Goal: Check status: Check status

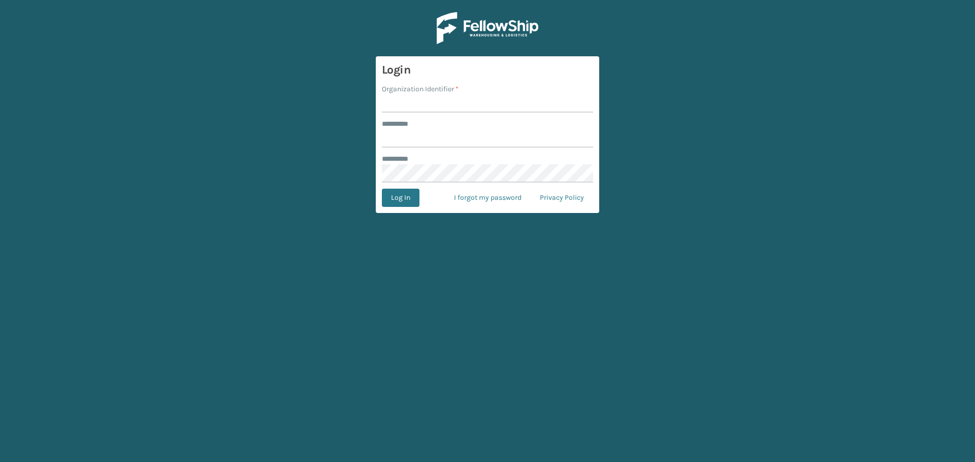
drag, startPoint x: 573, startPoint y: 104, endPoint x: 591, endPoint y: 107, distance: 18.5
click at [573, 104] on input "Organization Identifier *" at bounding box center [487, 103] width 211 height 18
type input "superadminorganization"
drag, startPoint x: 511, startPoint y: 133, endPoint x: 578, endPoint y: 133, distance: 66.5
click at [511, 133] on input "******** *" at bounding box center [487, 138] width 211 height 18
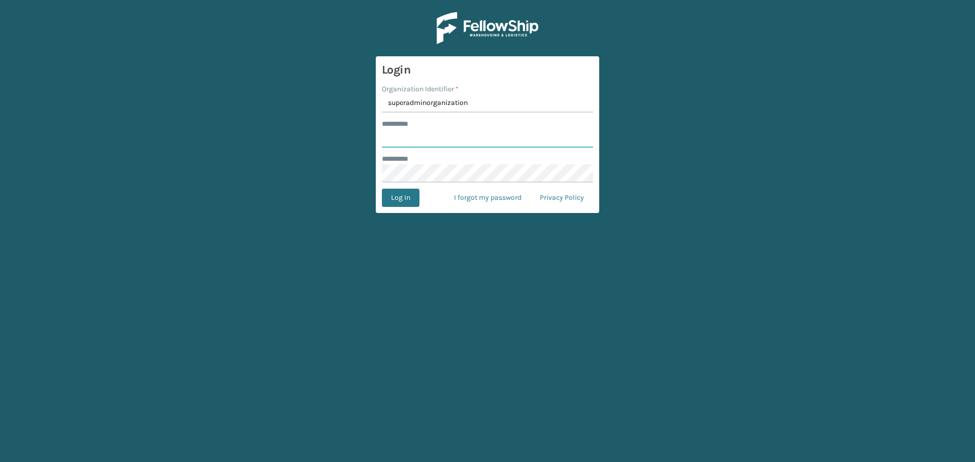
click at [586, 133] on input "******** *" at bounding box center [487, 138] width 211 height 18
click at [586, 134] on input "******** *" at bounding box center [487, 138] width 211 height 18
type input "*********"
click at [389, 198] on button "Log In" at bounding box center [401, 198] width 38 height 18
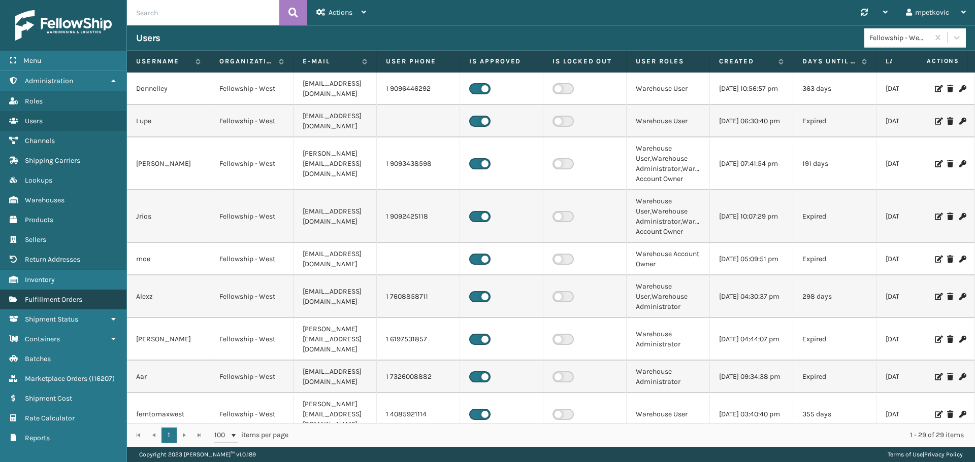
click at [64, 307] on link "Fulfillment Orders" at bounding box center [63, 300] width 126 height 20
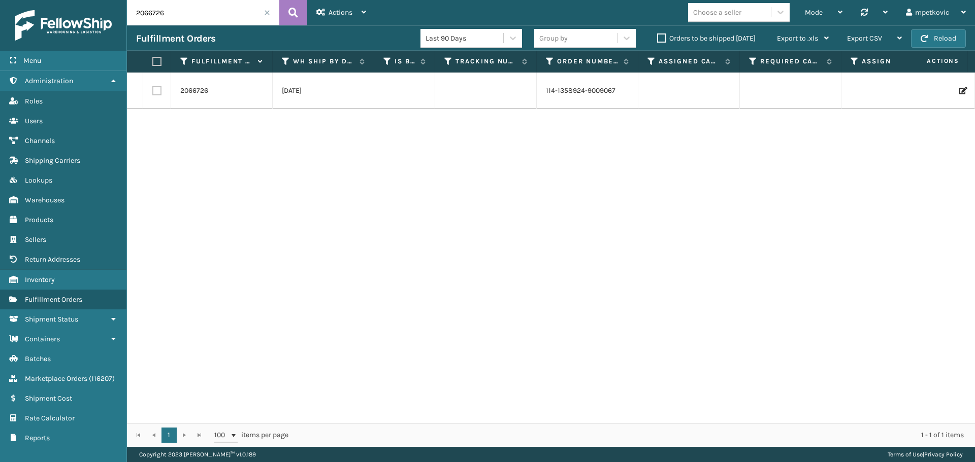
click at [196, 11] on input "2066726" at bounding box center [203, 12] width 152 height 25
paste input "786533"
click at [294, 11] on icon at bounding box center [293, 12] width 10 height 15
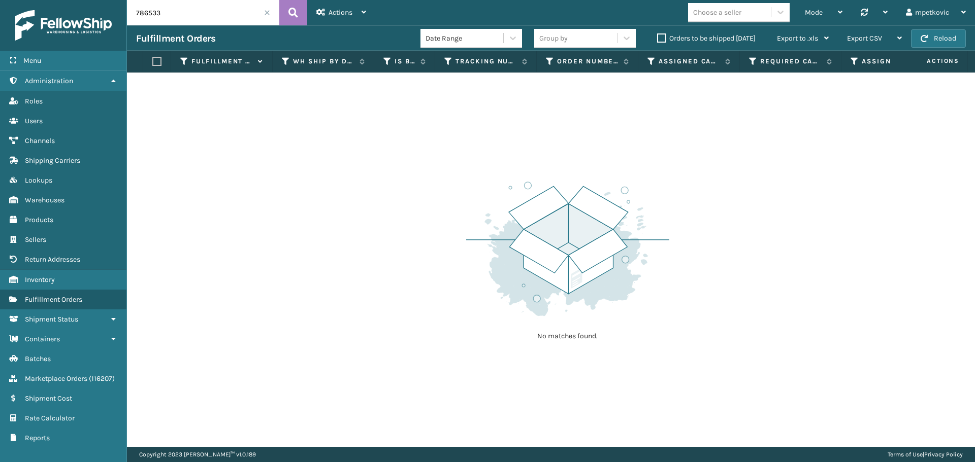
click at [168, 18] on input "786533" at bounding box center [203, 12] width 152 height 25
click at [292, 13] on icon at bounding box center [293, 12] width 10 height 15
click at [171, 18] on input "786533" at bounding box center [203, 12] width 152 height 25
click at [209, 16] on input "206208" at bounding box center [203, 12] width 152 height 25
type input "2062843"
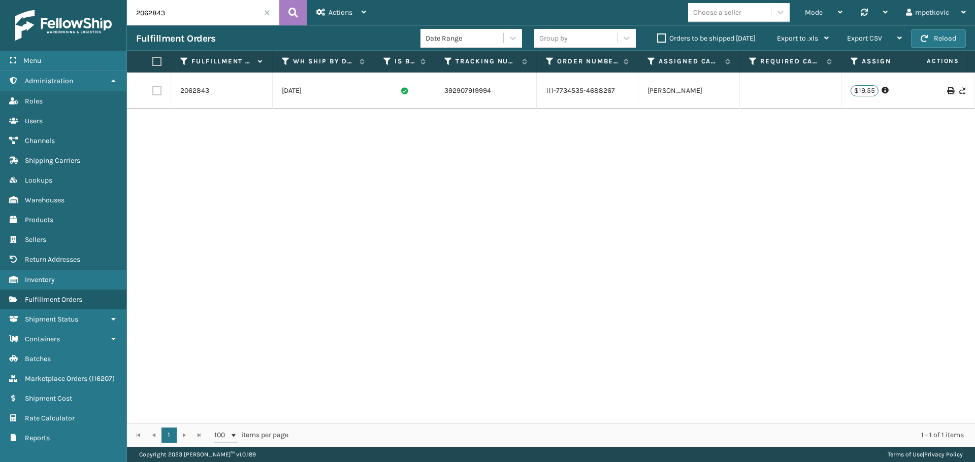
click at [228, 140] on div "2062843 [DATE] 392907919994 111-7734535-4688267 [PERSON_NAME] FedEx $19.55 Ship…" at bounding box center [551, 248] width 848 height 351
click at [195, 123] on div "2062843 [DATE] 392907919994 111-7734535-4688267 [PERSON_NAME] FedEx $19.55 Ship…" at bounding box center [551, 248] width 848 height 351
drag, startPoint x: 225, startPoint y: 123, endPoint x: 235, endPoint y: 117, distance: 11.4
click at [228, 121] on div "2062843 [DATE] 392907919994 111-7734535-4688267 [PERSON_NAME] FedEx $19.55 Ship…" at bounding box center [551, 248] width 848 height 351
click at [230, 124] on div "2062843 [DATE] 392907919994 111-7734535-4688267 [PERSON_NAME] FedEx $19.55 Ship…" at bounding box center [551, 248] width 848 height 351
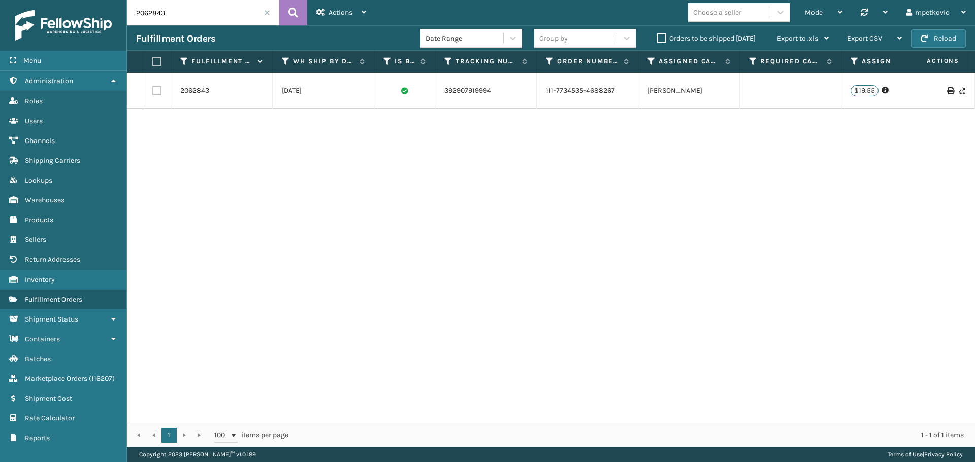
click at [235, 120] on div "2062843 [DATE] 392907919994 111-7734535-4688267 [PERSON_NAME] FedEx $19.55 Ship…" at bounding box center [551, 248] width 848 height 351
click at [225, 128] on div "2062843 [DATE] 392907919994 111-7734535-4688267 [PERSON_NAME] FedEx $19.55 Ship…" at bounding box center [551, 248] width 848 height 351
click at [230, 124] on div "2062843 [DATE] 392907919994 111-7734535-4688267 [PERSON_NAME] FedEx $19.55 Ship…" at bounding box center [551, 248] width 848 height 351
click at [230, 119] on div "2062843 [DATE] 392907919994 111-7734535-4688267 [PERSON_NAME] FedEx $19.55 Ship…" at bounding box center [551, 248] width 848 height 351
drag, startPoint x: 229, startPoint y: 145, endPoint x: 249, endPoint y: 132, distance: 23.8
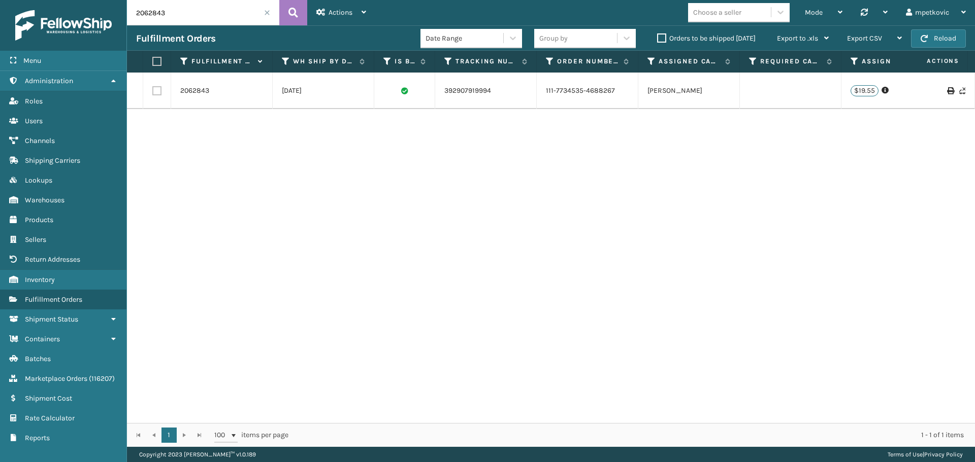
click at [232, 144] on div "2062843 [DATE] 392907919994 111-7734535-4688267 [PERSON_NAME] FedEx $19.55 Ship…" at bounding box center [551, 248] width 848 height 351
click at [236, 131] on div "2062843 [DATE] 392907919994 111-7734535-4688267 [PERSON_NAME] FedEx $19.55 Ship…" at bounding box center [551, 248] width 848 height 351
click at [232, 124] on div "2062843 [DATE] 392907919994 111-7734535-4688267 [PERSON_NAME] FedEx $19.55 Ship…" at bounding box center [551, 248] width 848 height 351
drag, startPoint x: 229, startPoint y: 126, endPoint x: 234, endPoint y: 122, distance: 6.5
click at [229, 125] on div "2062843 [DATE] 392907919994 111-7734535-4688267 [PERSON_NAME] FedEx $19.55 Ship…" at bounding box center [551, 248] width 848 height 351
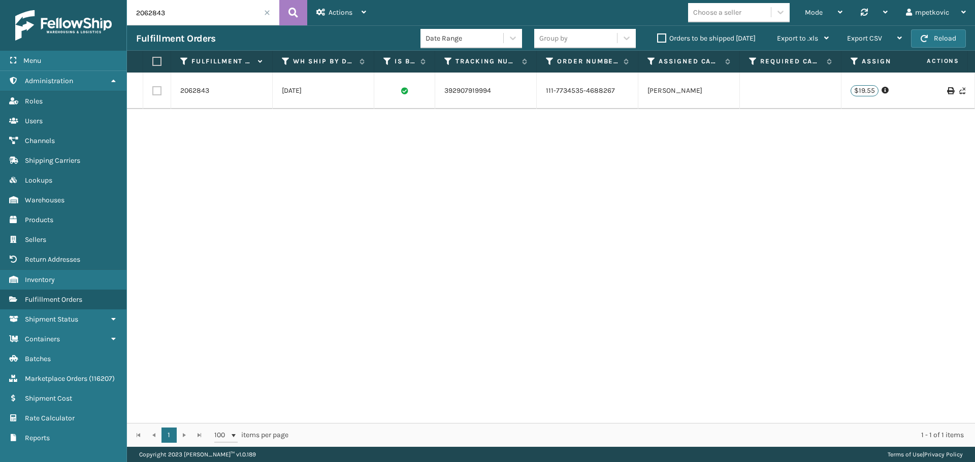
click at [233, 123] on div "2062843 [DATE] 392907919994 111-7734535-4688267 [PERSON_NAME] FedEx $19.55 Ship…" at bounding box center [551, 248] width 848 height 351
click at [233, 122] on div "2062843 [DATE] 392907919994 111-7734535-4688267 [PERSON_NAME] FedEx $19.55 Ship…" at bounding box center [551, 248] width 848 height 351
click at [194, 91] on link "2062843" at bounding box center [194, 91] width 29 height 10
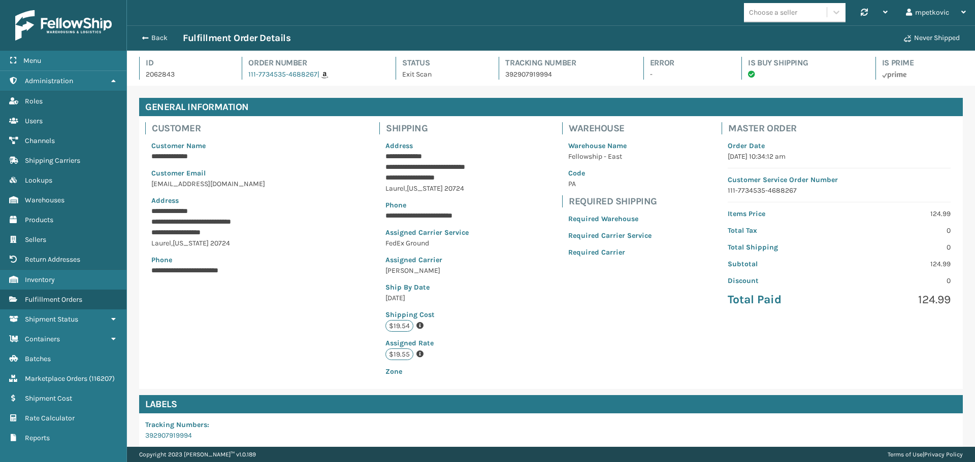
scroll to position [24, 848]
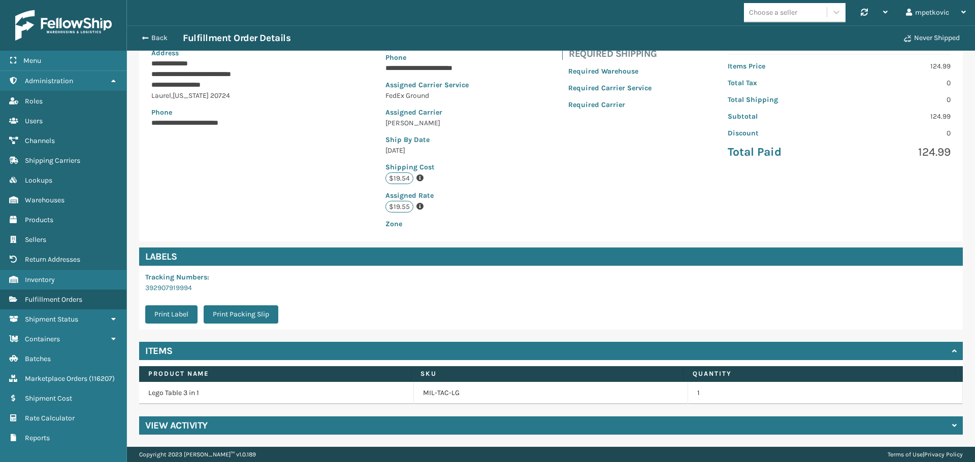
click at [286, 418] on div "View Activity" at bounding box center [550, 426] width 823 height 18
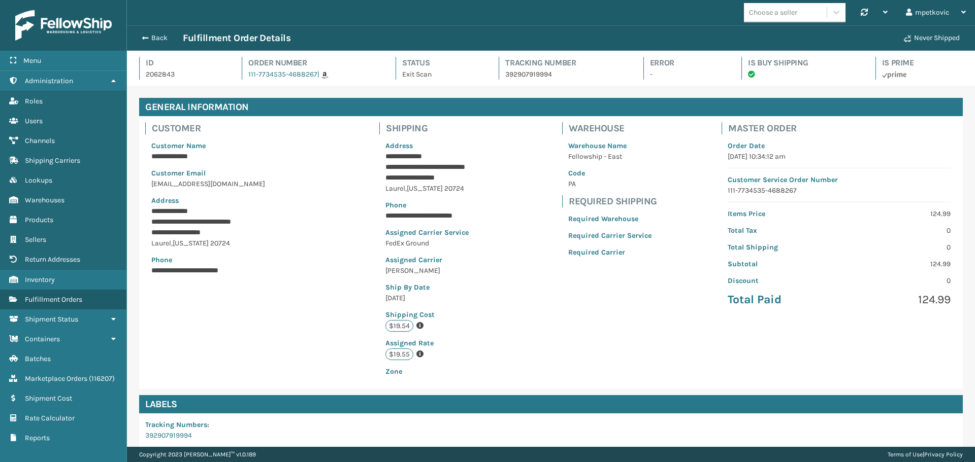
click at [167, 75] on p "2062843" at bounding box center [185, 74] width 78 height 11
copy p "2062843"
click at [384, 18] on div "Choose a seller Synchronise all channels mpetkovic Log Out" at bounding box center [551, 12] width 848 height 25
